Goal: Task Accomplishment & Management: Use online tool/utility

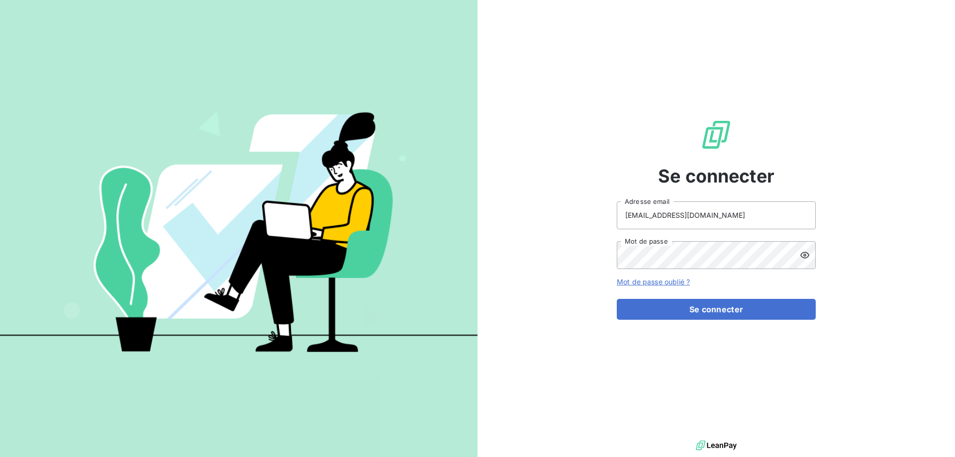
click at [704, 310] on button "Se connecter" at bounding box center [715, 309] width 199 height 21
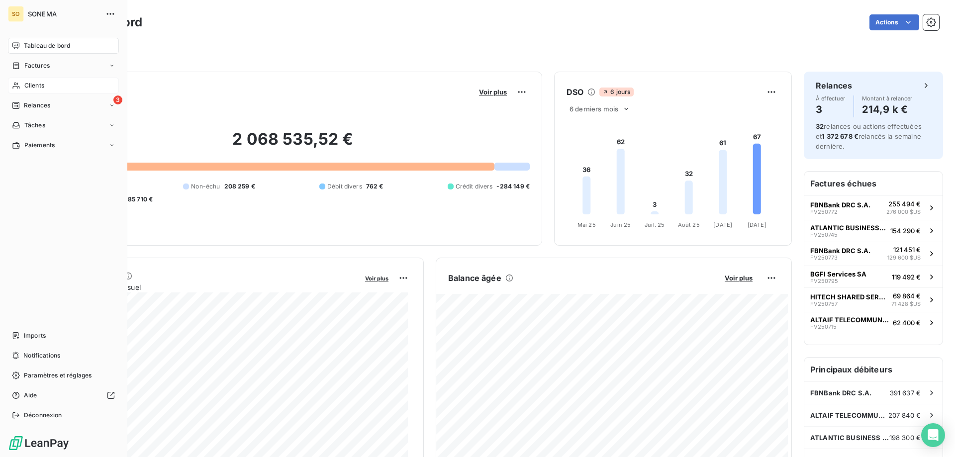
click at [29, 86] on span "Clients" at bounding box center [34, 85] width 20 height 9
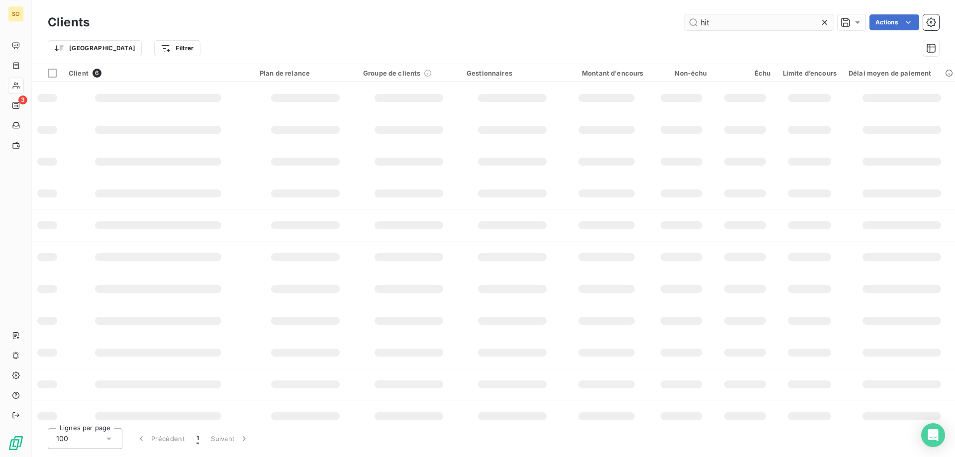
type input "hit"
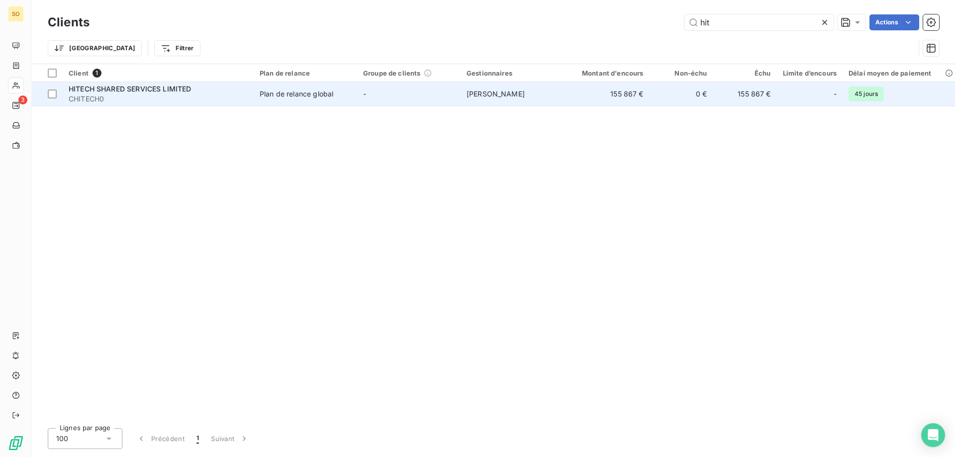
click at [311, 93] on div "Plan de relance global" at bounding box center [297, 94] width 74 height 10
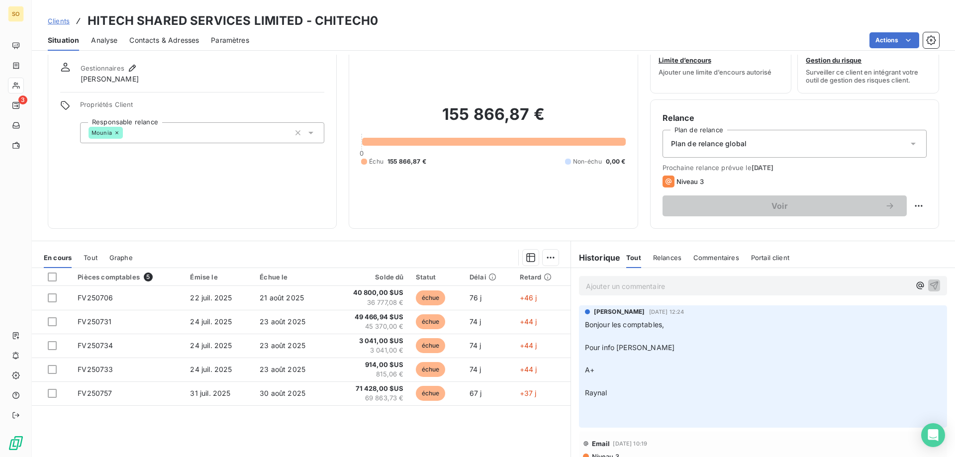
scroll to position [63, 0]
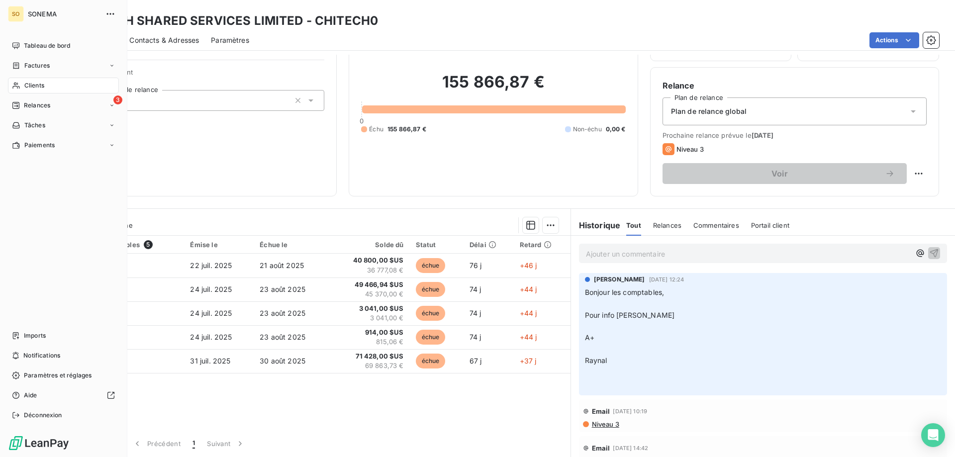
click at [29, 84] on span "Clients" at bounding box center [34, 85] width 20 height 9
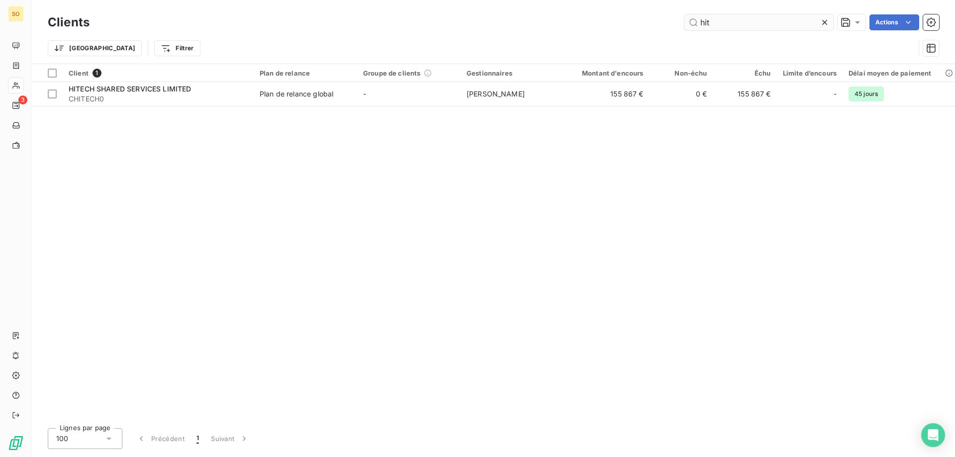
drag, startPoint x: 713, startPoint y: 22, endPoint x: 693, endPoint y: 22, distance: 20.9
click at [693, 22] on input "hit" at bounding box center [758, 22] width 149 height 16
type input "neemba"
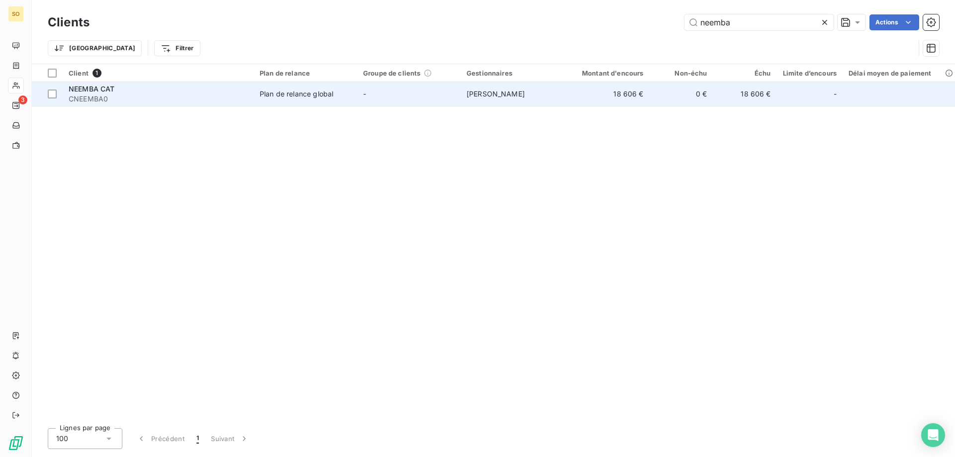
click at [310, 96] on div "Plan de relance global" at bounding box center [297, 94] width 74 height 10
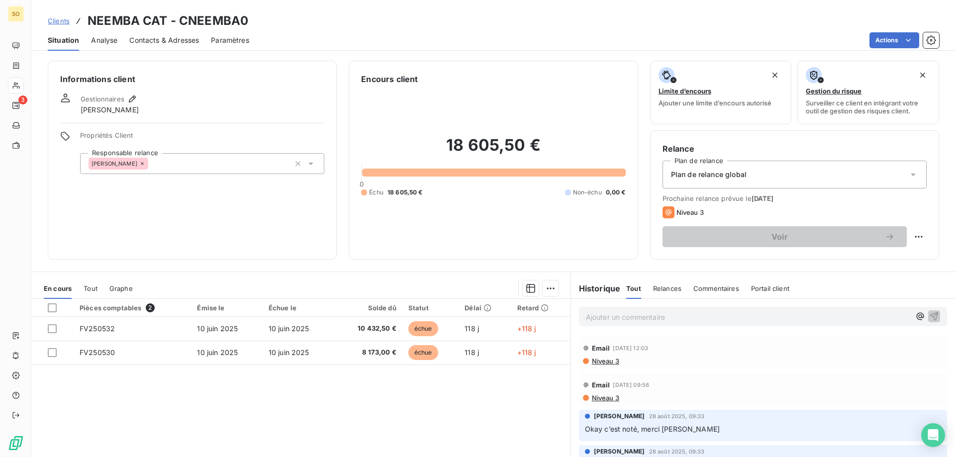
click at [908, 172] on icon at bounding box center [913, 175] width 10 height 10
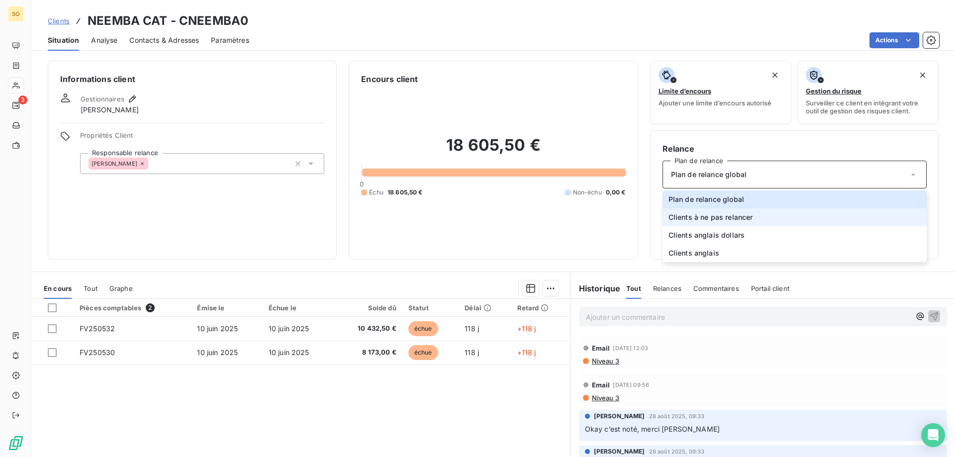
click at [747, 214] on span "Clients à ne pas relancer" at bounding box center [710, 217] width 85 height 10
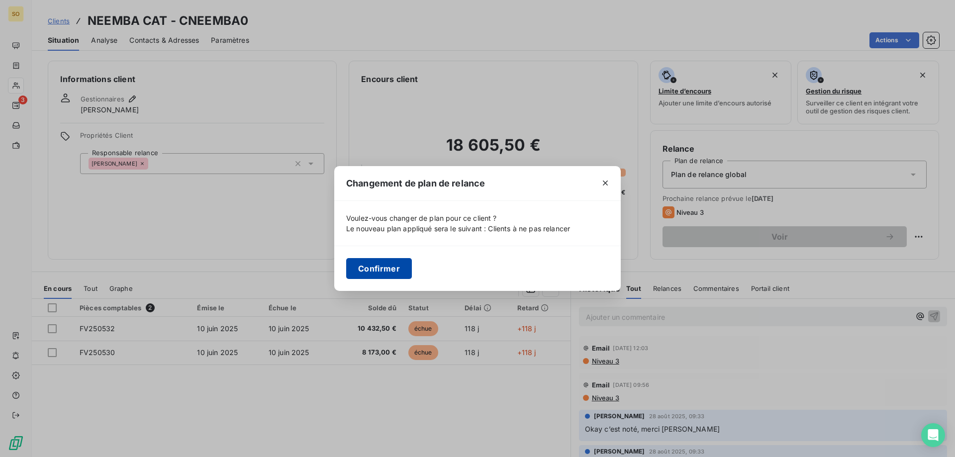
click at [380, 269] on button "Confirmer" at bounding box center [379, 268] width 66 height 21
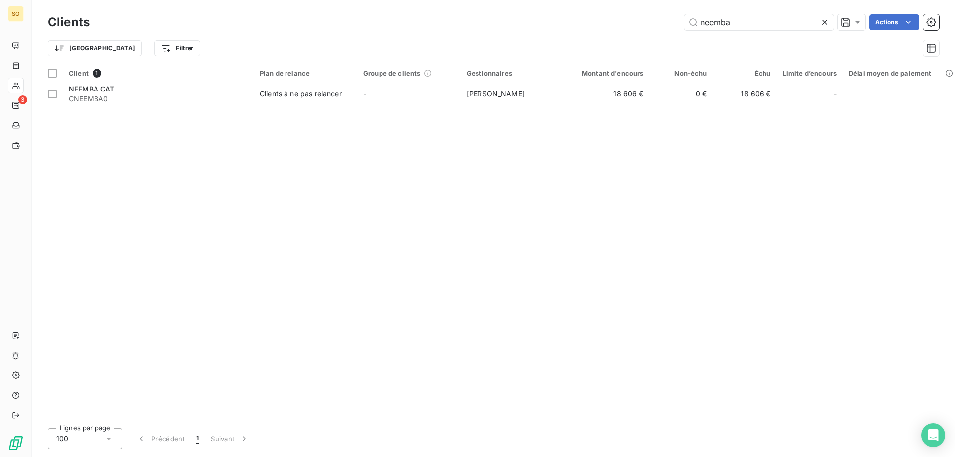
click at [828, 19] on icon at bounding box center [824, 22] width 10 height 10
